Goal: Task Accomplishment & Management: Use online tool/utility

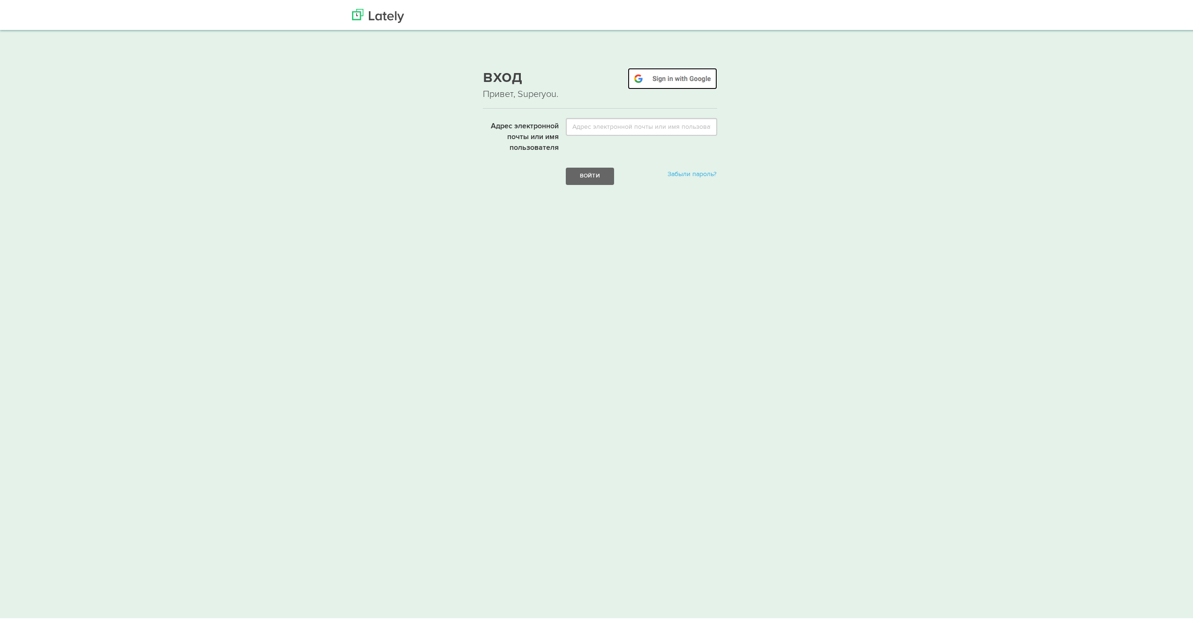
click at [697, 75] on img at bounding box center [673, 77] width 90 height 22
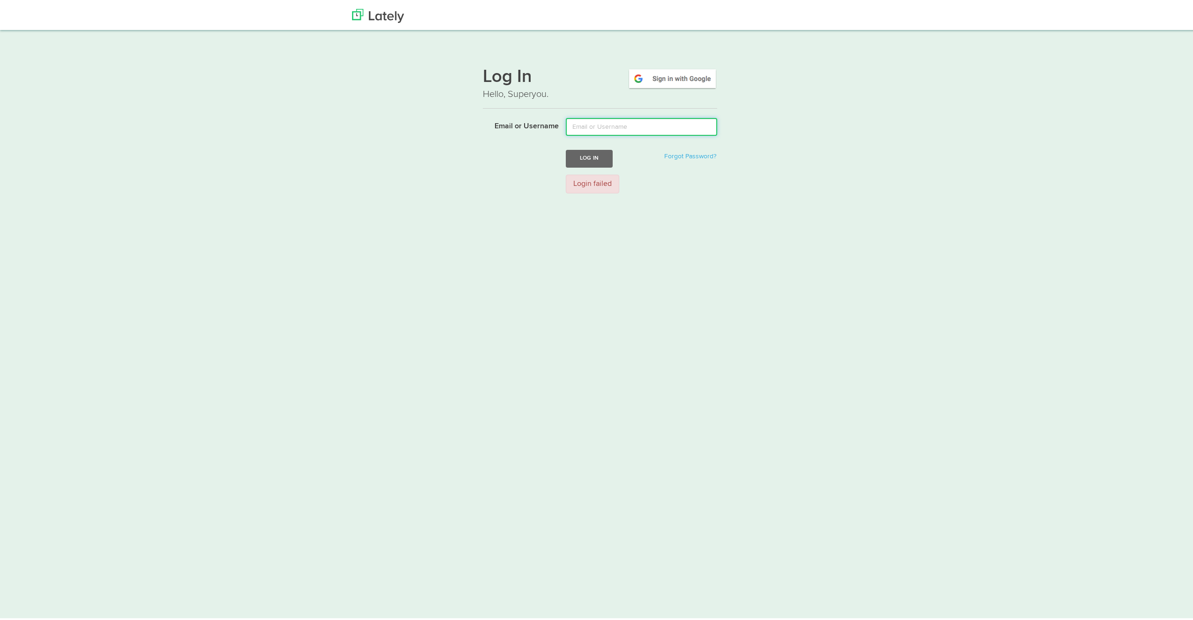
click at [584, 120] on input "Email or Username" at bounding box center [641, 125] width 151 height 18
click at [800, 121] on div "Log In Hello, Superyou. Email or Username Log In Forgot Password? Login failed" at bounding box center [599, 128] width 567 height 142
click at [388, 15] on img at bounding box center [378, 14] width 52 height 14
